Goal: Find specific page/section: Find specific page/section

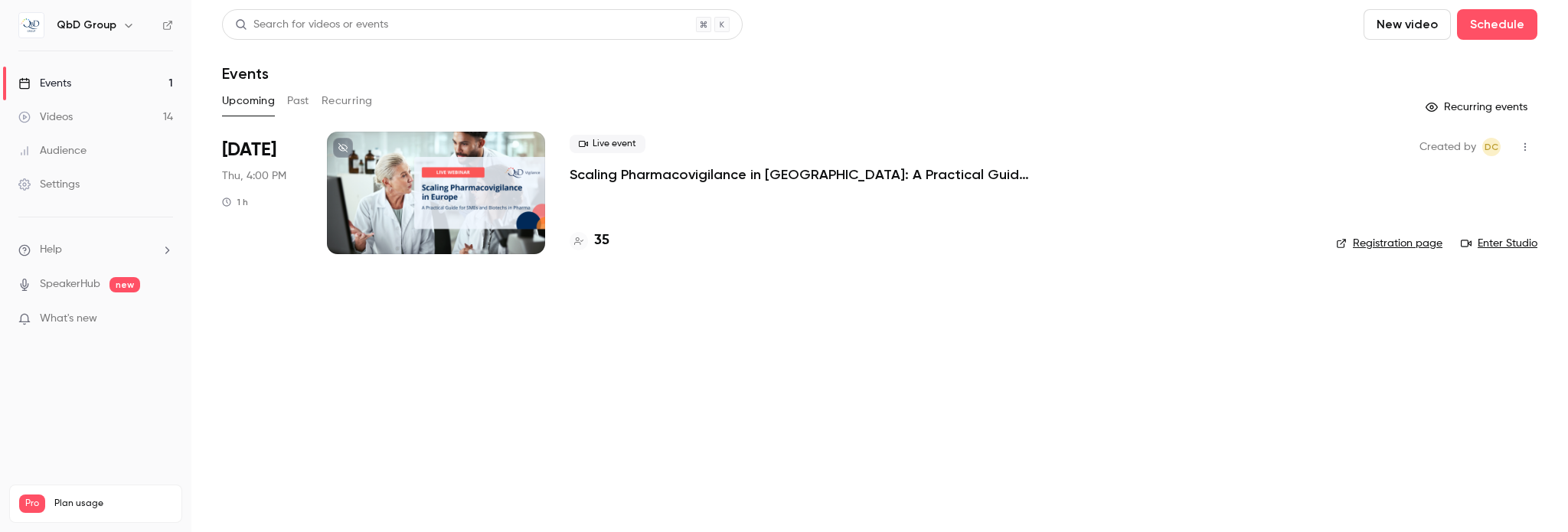
click at [306, 100] on button "Past" at bounding box center [298, 101] width 22 height 25
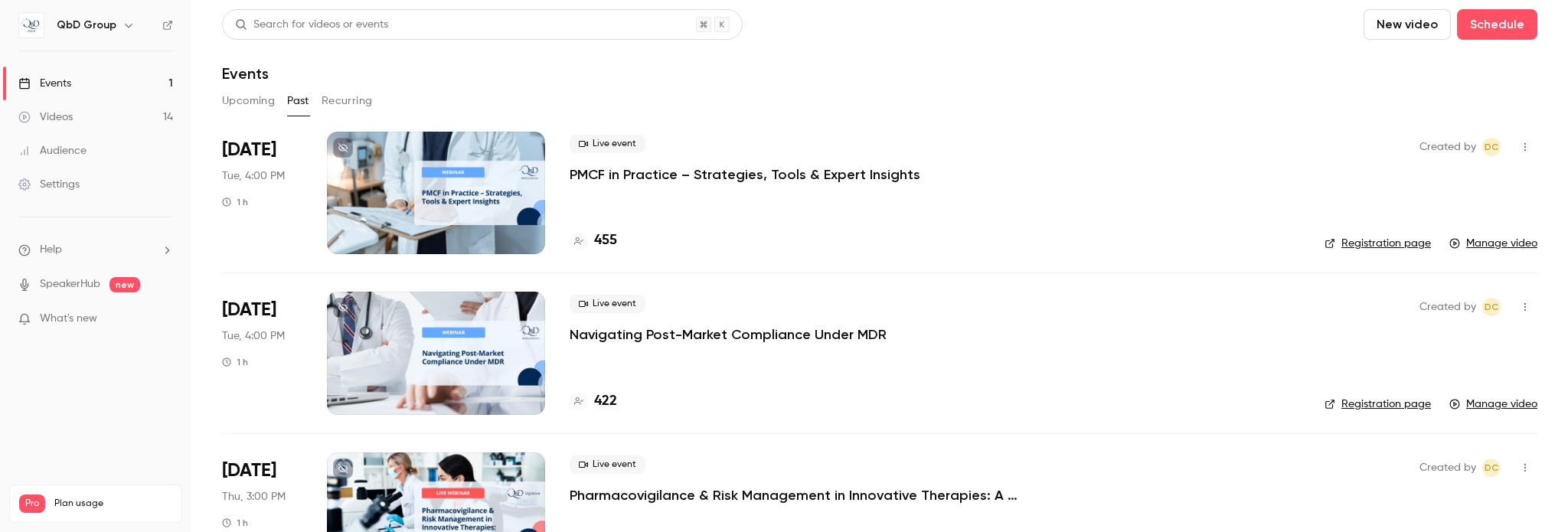
click at [119, 27] on button "button" at bounding box center [128, 25] width 18 height 18
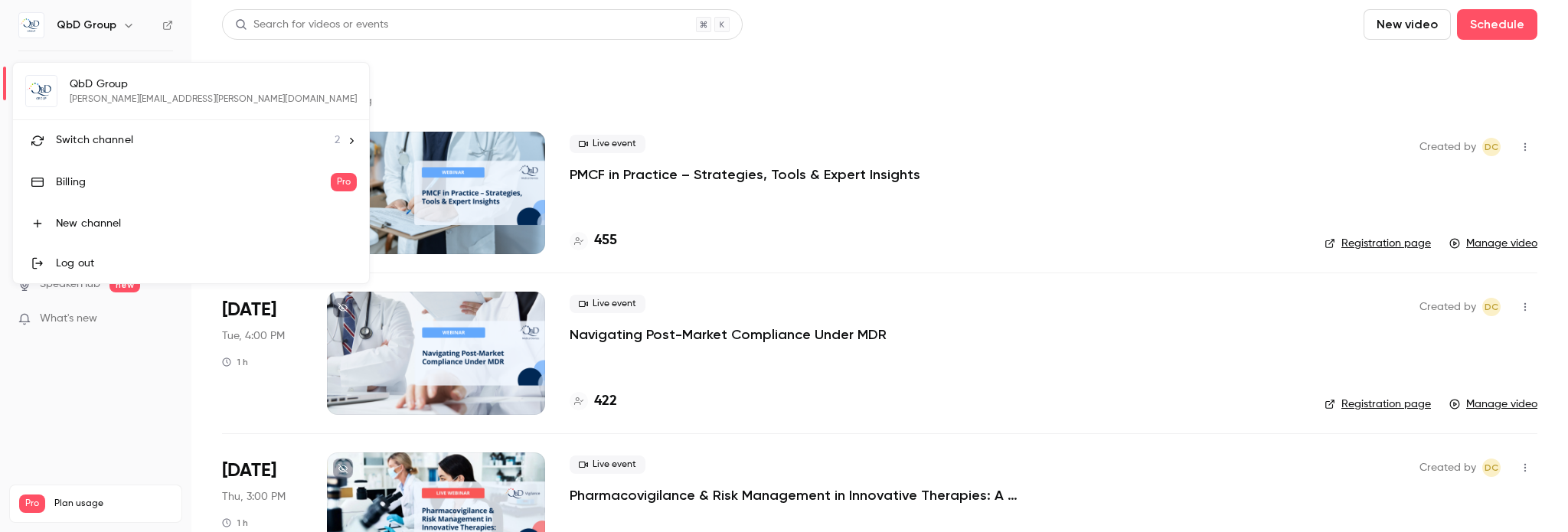
click at [101, 138] on span "Switch channel" at bounding box center [95, 140] width 78 height 16
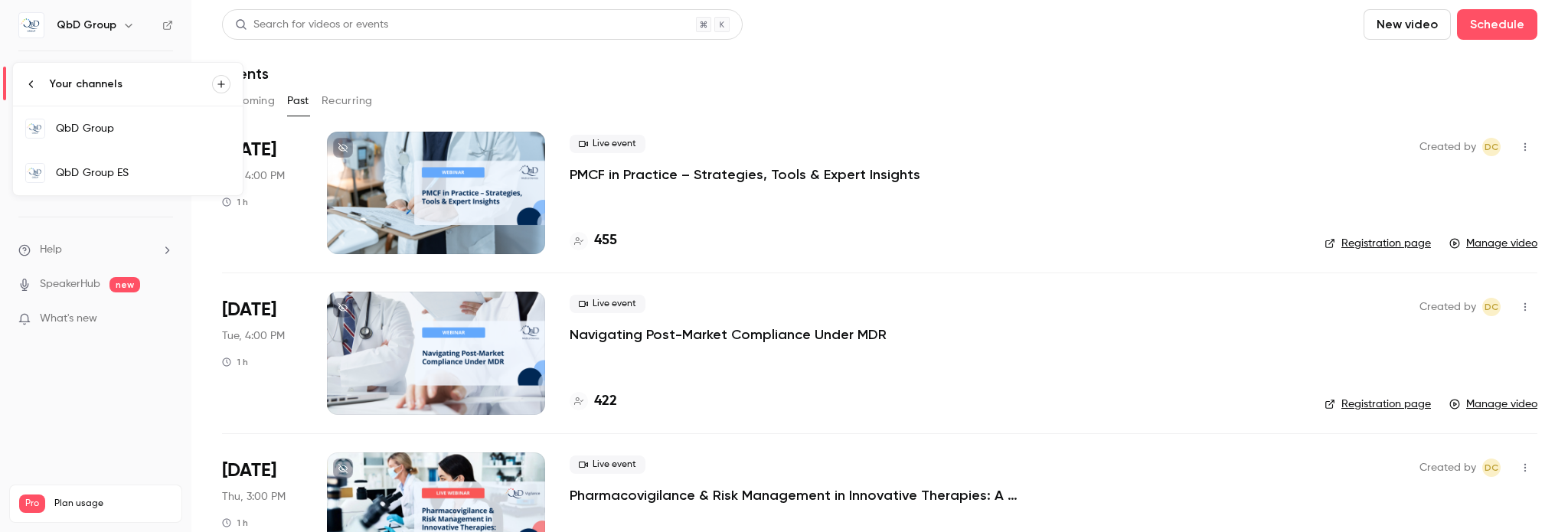
click at [98, 171] on div "QbD Group ES" at bounding box center [143, 173] width 174 height 15
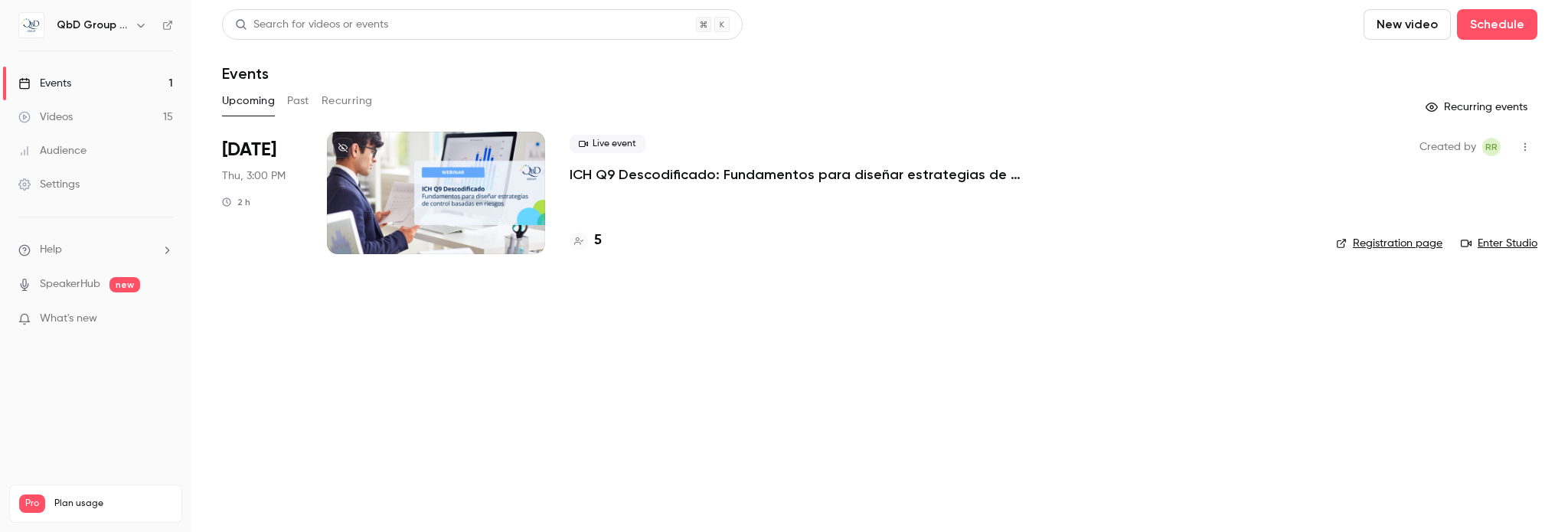
click at [670, 169] on p "ICH Q9 Descodificado: Fundamentos para diseñar estrategias de control basadas e…" at bounding box center [799, 174] width 460 height 18
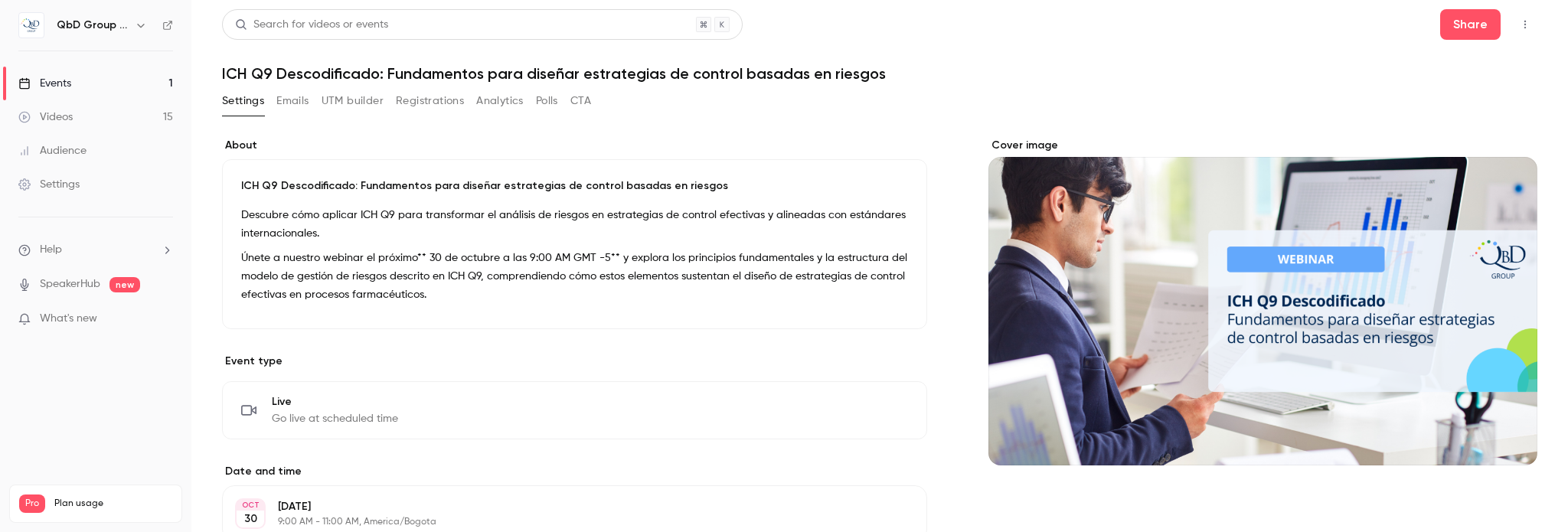
click at [428, 108] on button "Registrations" at bounding box center [430, 101] width 68 height 25
